Goal: Task Accomplishment & Management: Use online tool/utility

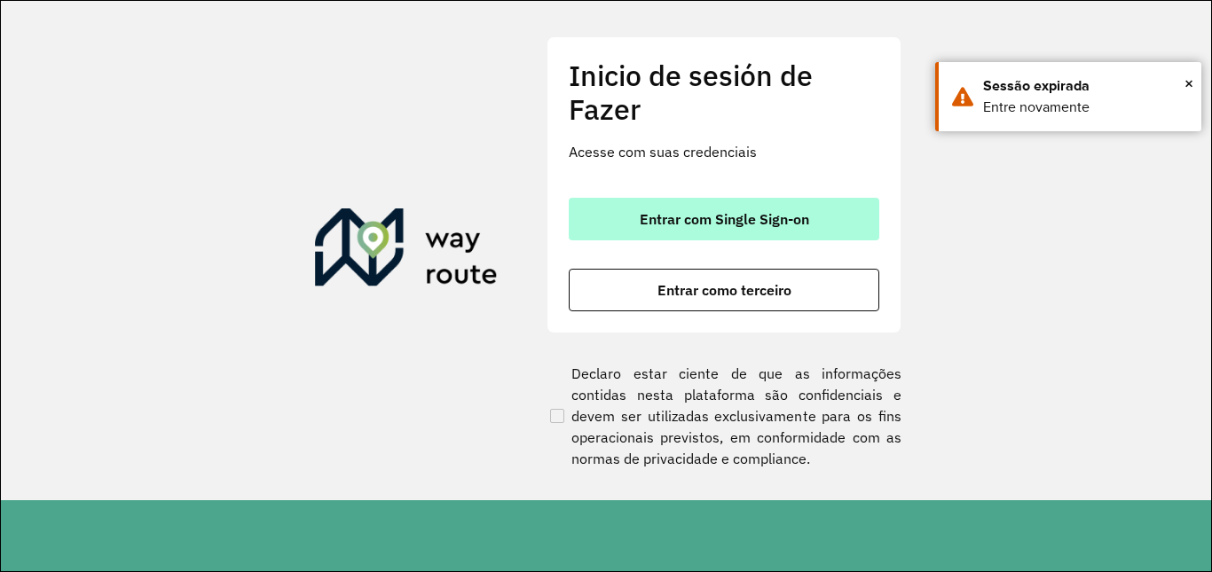
click at [742, 223] on font "Entrar com Single Sign-on" at bounding box center [724, 219] width 169 height 18
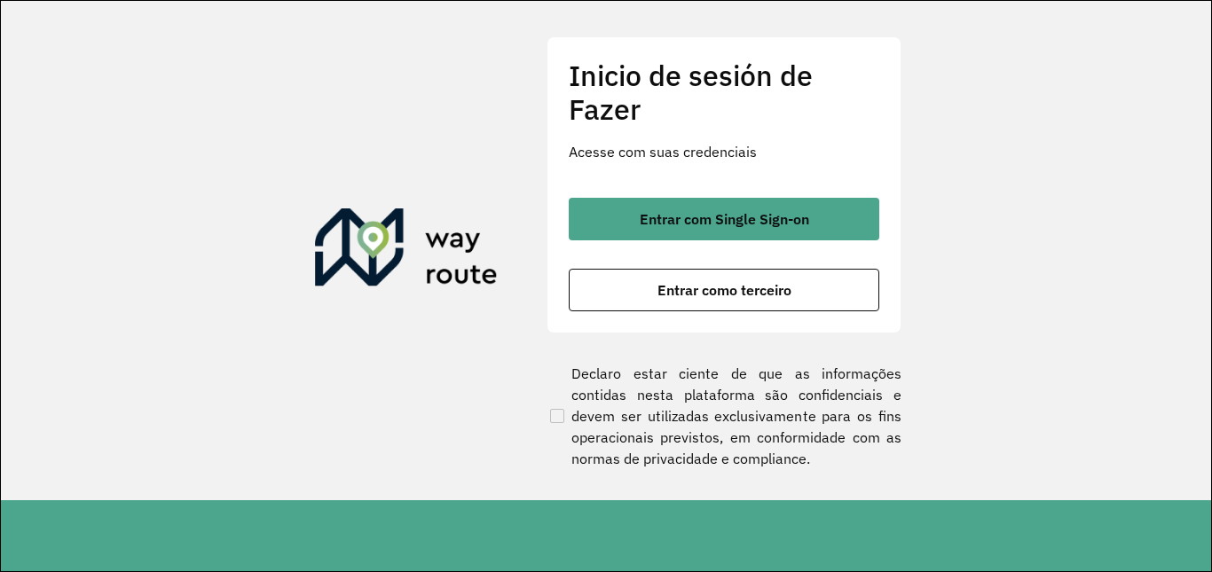
click at [677, 312] on div "Inicio de sesión de Fazer Acesse com suas credenciais Entrar com Single Sign-on…" at bounding box center [724, 184] width 355 height 297
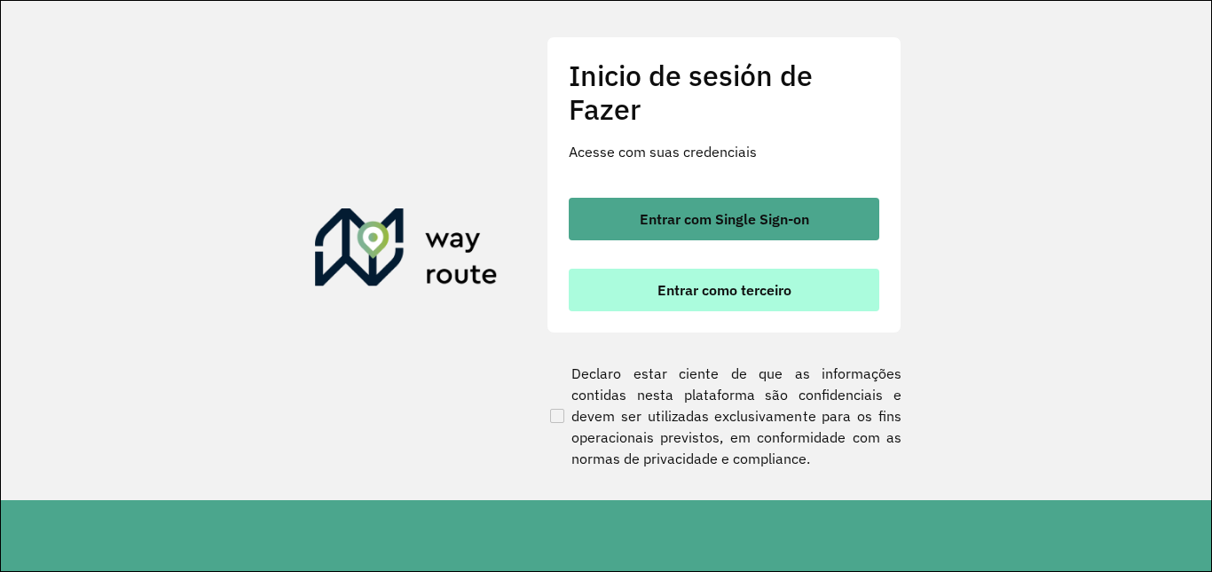
click at [690, 301] on button "Entrar como terceiro" at bounding box center [724, 290] width 311 height 43
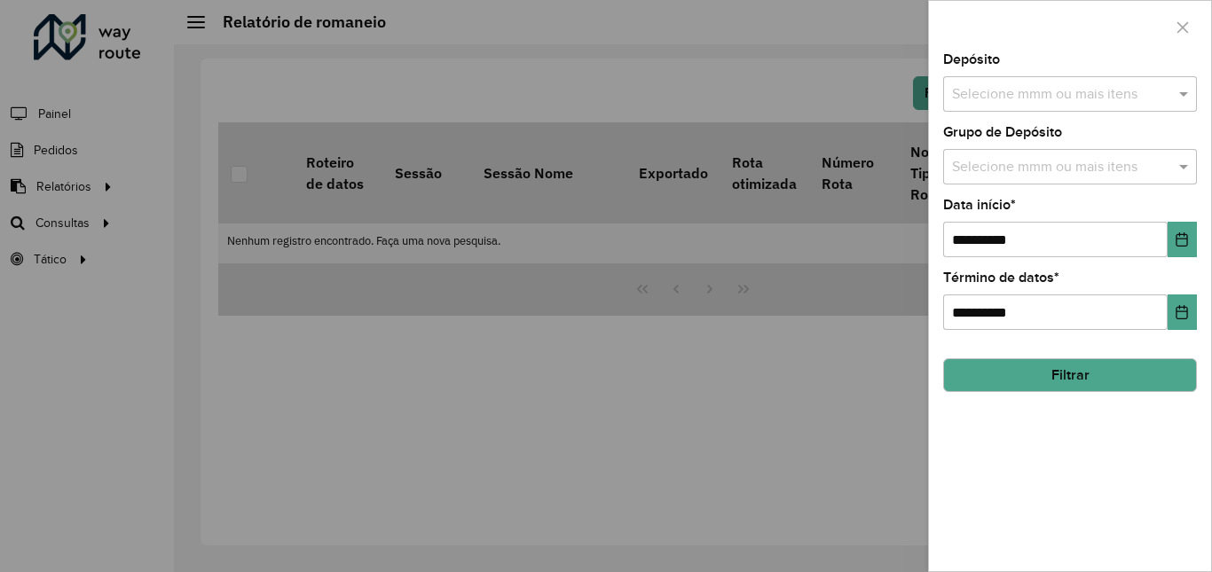
click at [1057, 68] on div "Depósito Selecione mmm ou mais itens" at bounding box center [1070, 82] width 254 height 59
click at [1052, 88] on input "text" at bounding box center [1061, 94] width 227 height 21
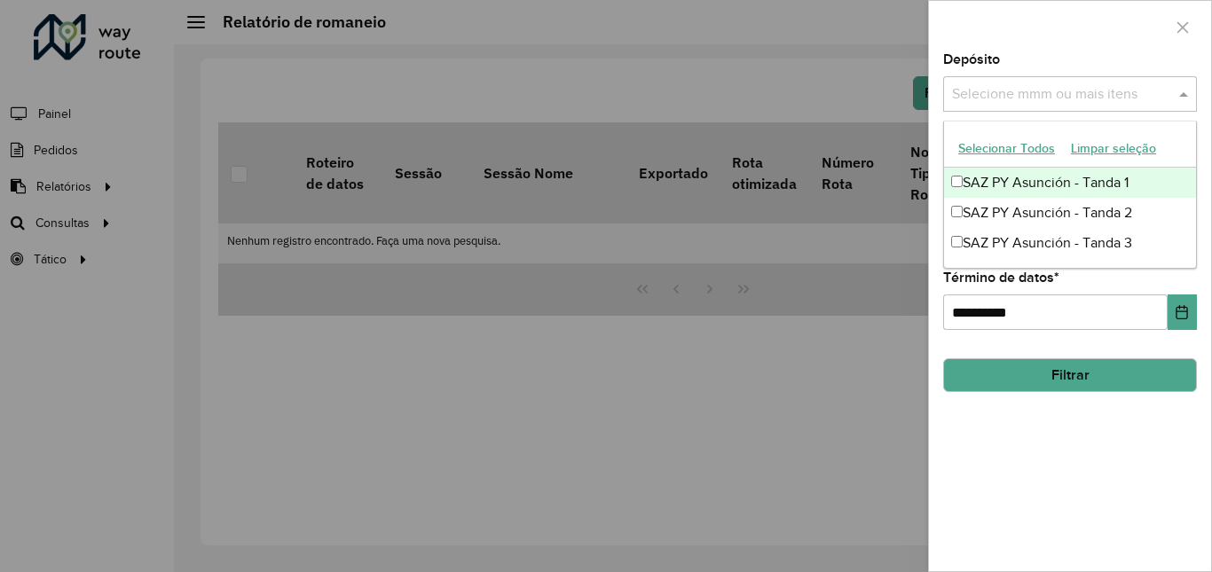
click at [980, 177] on font "SAZ PY Asunción - Tanda 1" at bounding box center [1046, 182] width 166 height 15
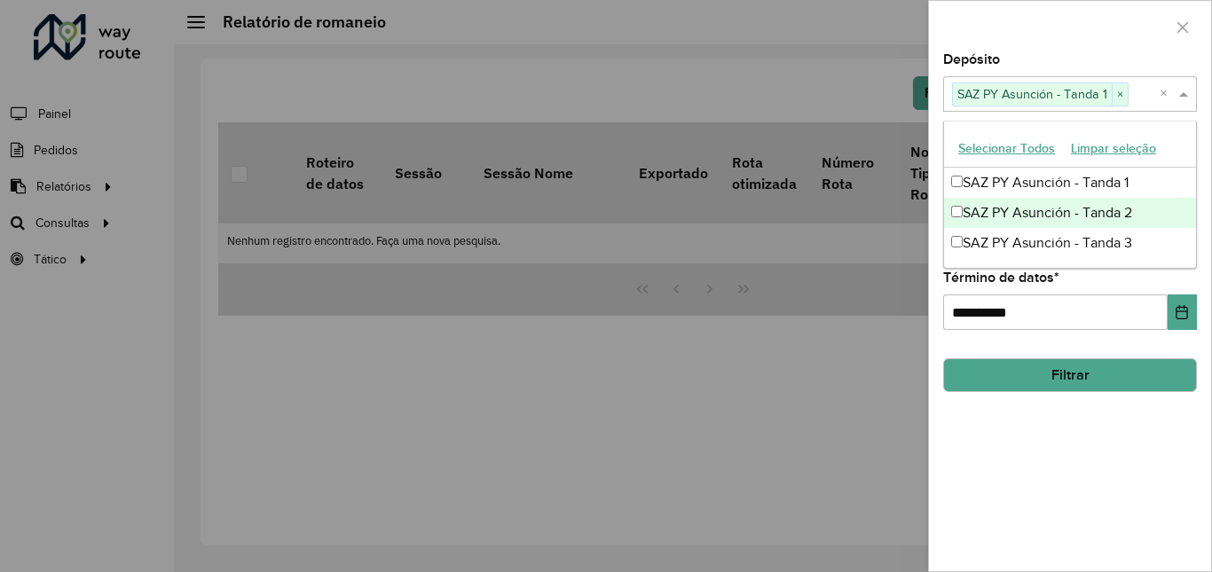
click at [981, 210] on font "SAZ PY Asunción - Tanda 2" at bounding box center [1047, 212] width 169 height 15
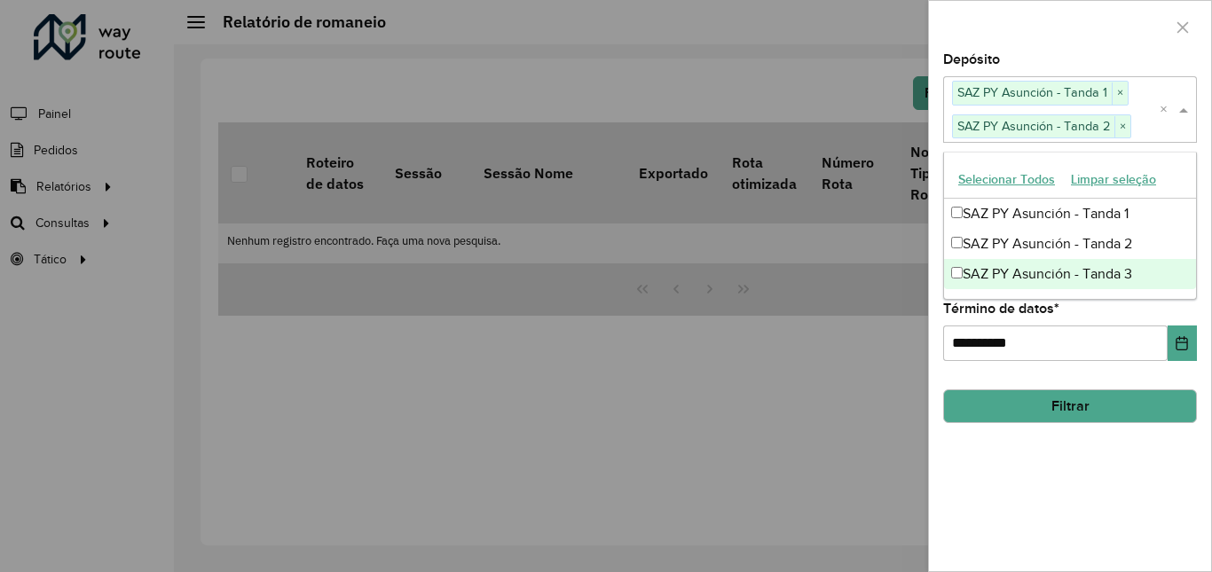
click at [969, 268] on font "SAZ PY Asunción - Tanda 3" at bounding box center [1047, 273] width 169 height 15
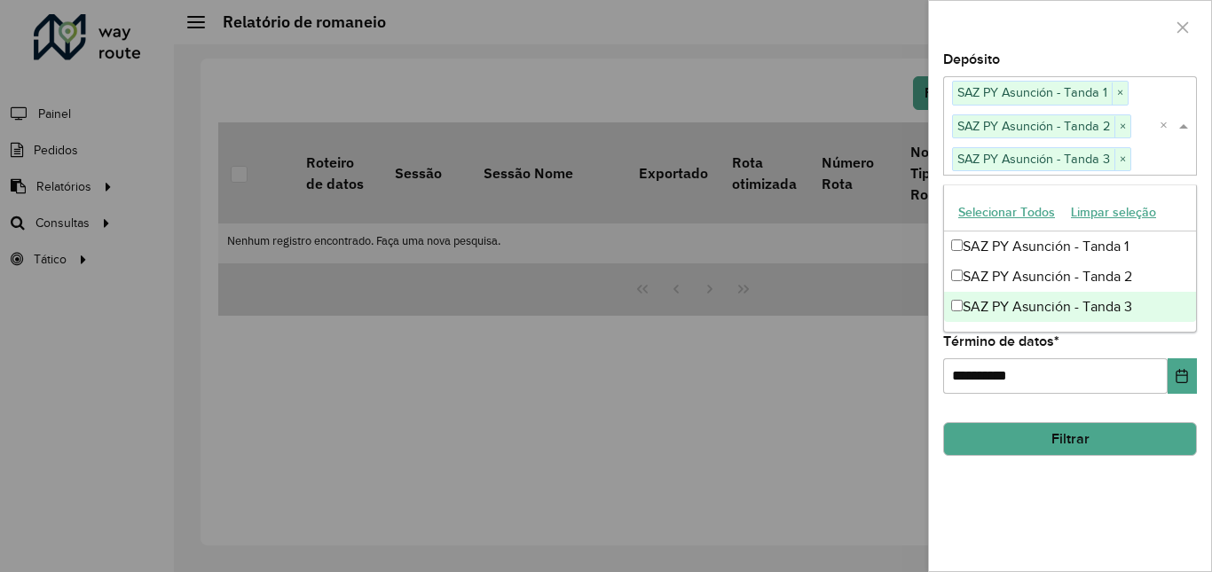
click at [893, 357] on div at bounding box center [606, 286] width 1212 height 572
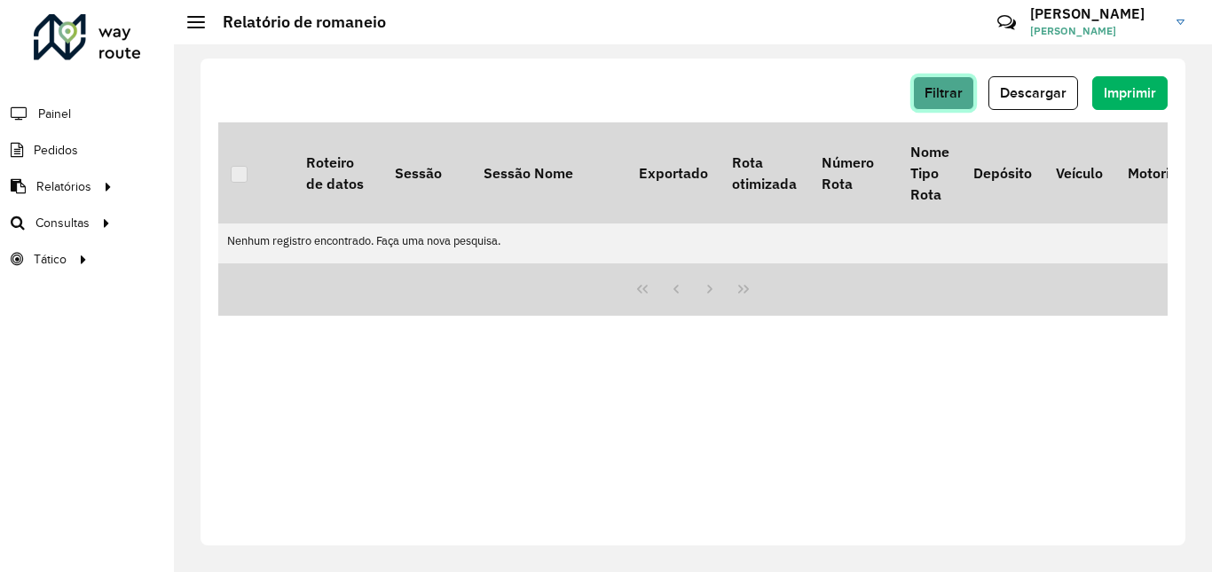
click at [939, 90] on span "Filtrar" at bounding box center [944, 92] width 38 height 15
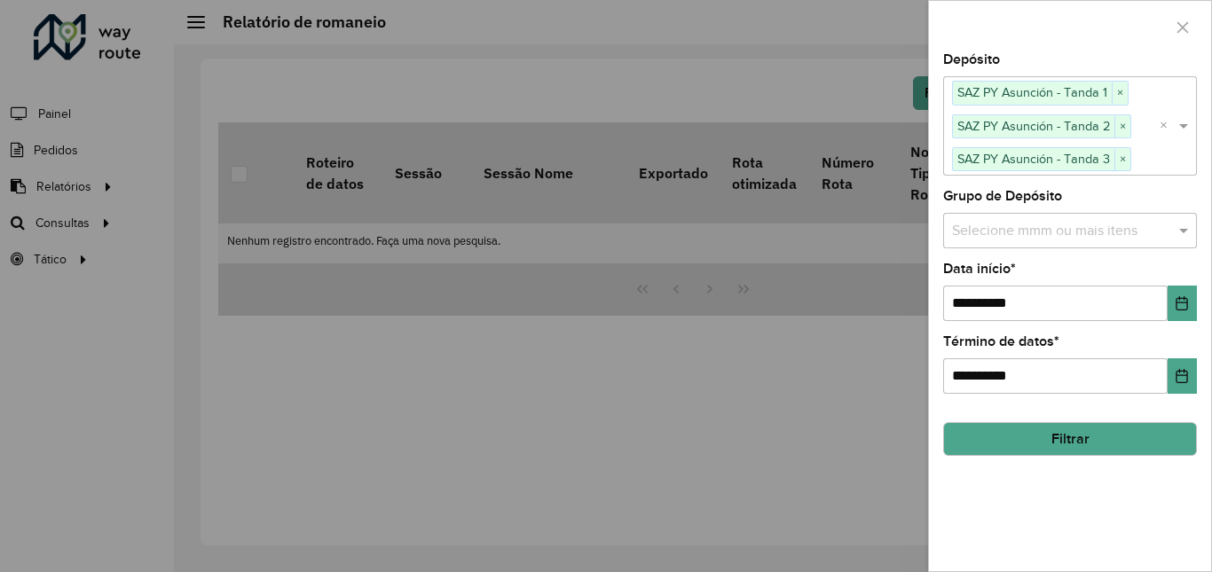
click at [1007, 242] on div "Selecione mmm ou mais itens" at bounding box center [1070, 230] width 254 height 35
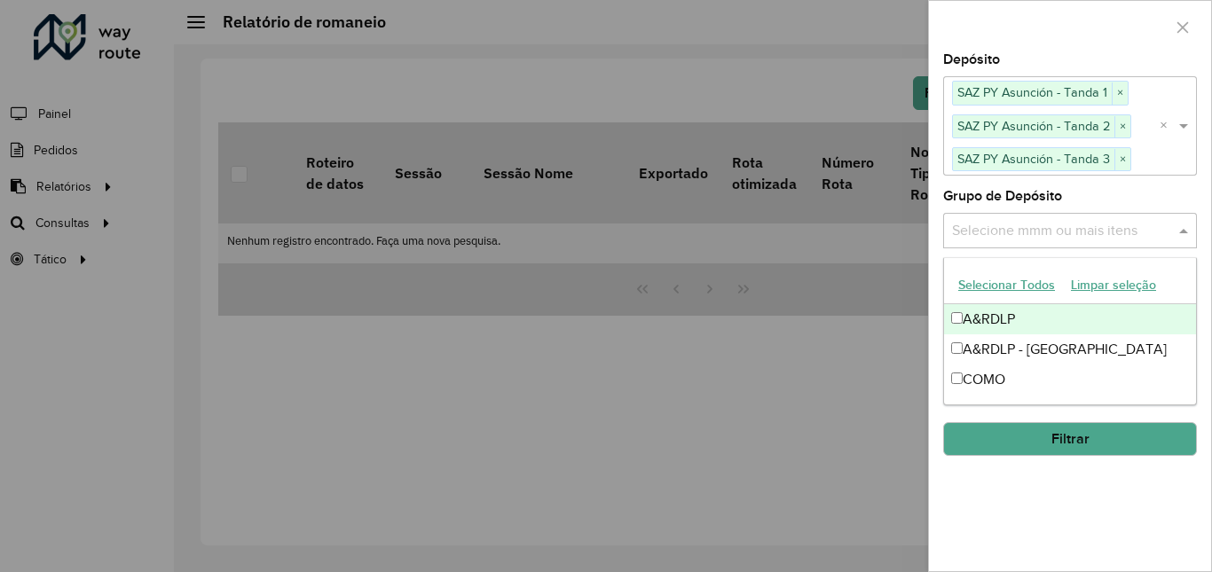
click at [1007, 242] on div "Selecione mmm ou mais itens" at bounding box center [1070, 230] width 254 height 35
click at [876, 279] on div at bounding box center [606, 286] width 1212 height 572
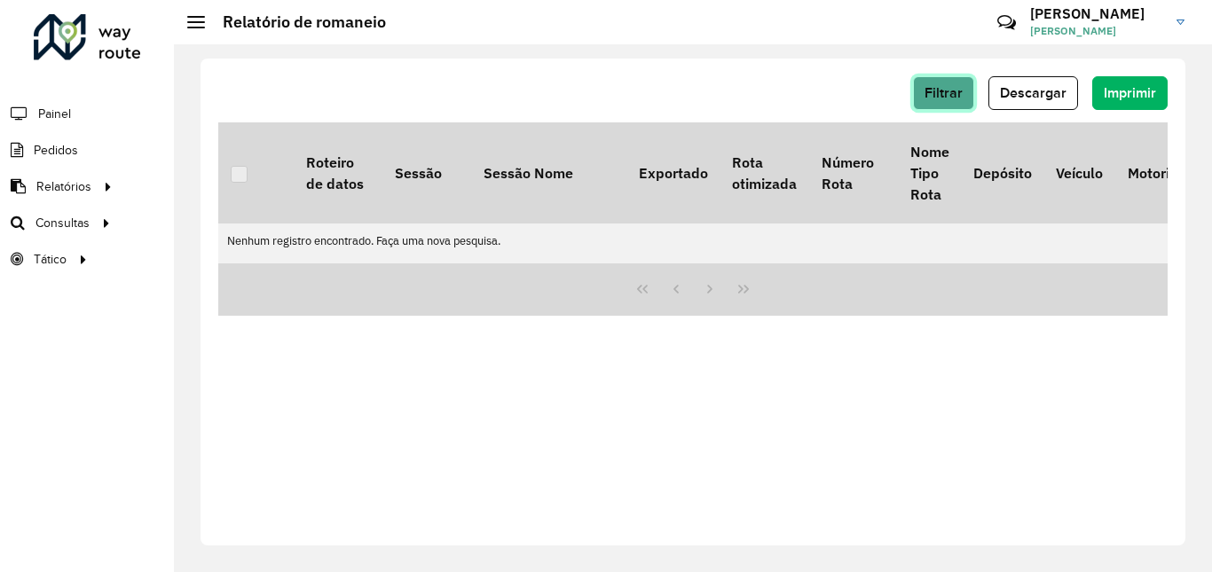
click at [939, 96] on span "Filtrar" at bounding box center [944, 92] width 38 height 15
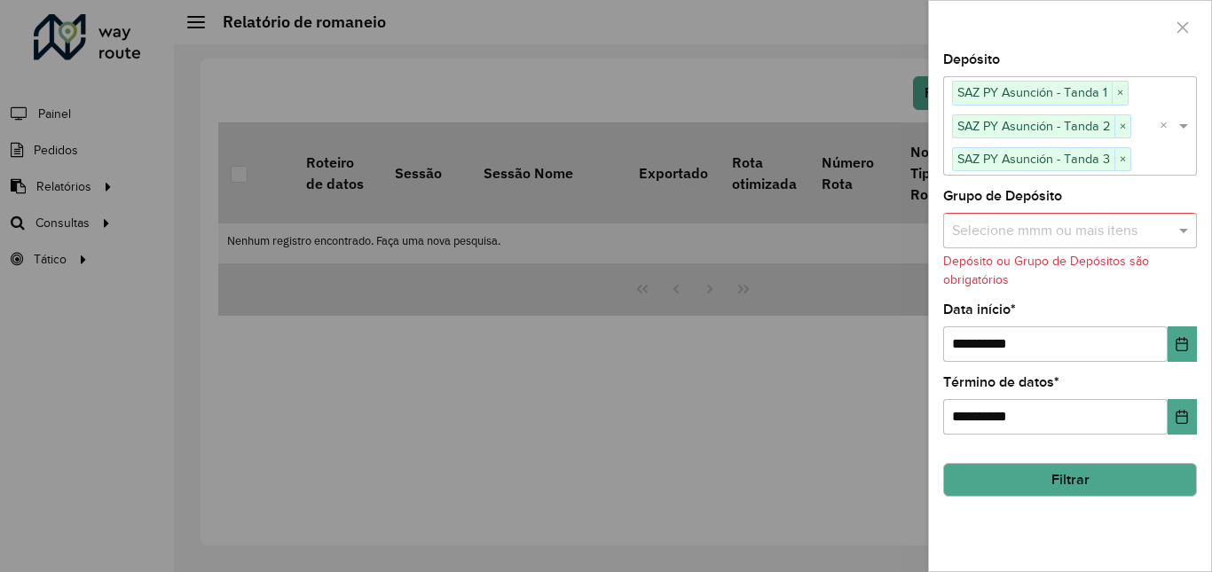
click at [1012, 470] on button "Filtrar" at bounding box center [1070, 480] width 254 height 34
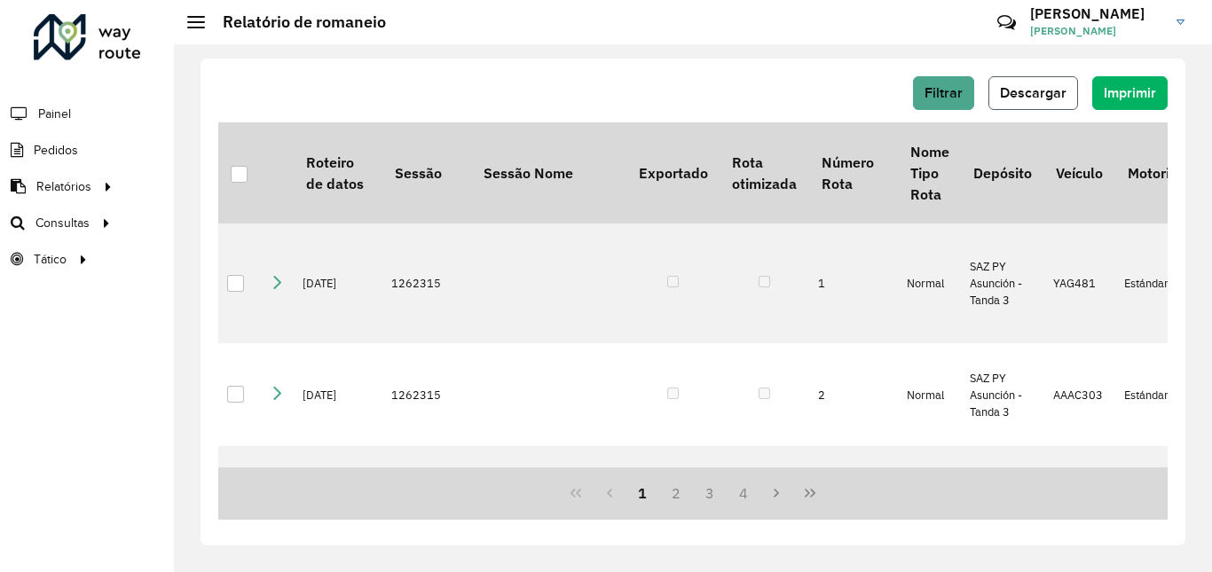
click at [1055, 87] on span "Descargar" at bounding box center [1033, 92] width 67 height 15
